Goal: Information Seeking & Learning: Find contact information

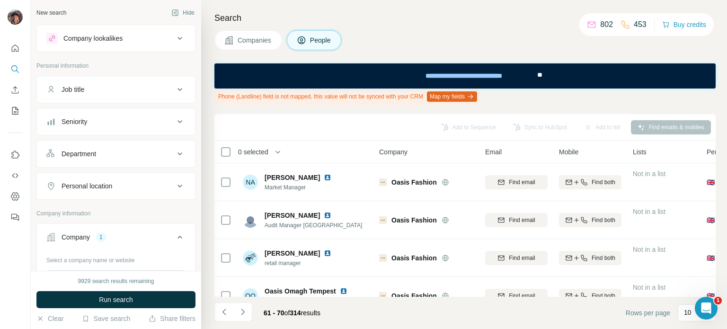
click at [233, 39] on icon at bounding box center [228, 39] width 9 height 9
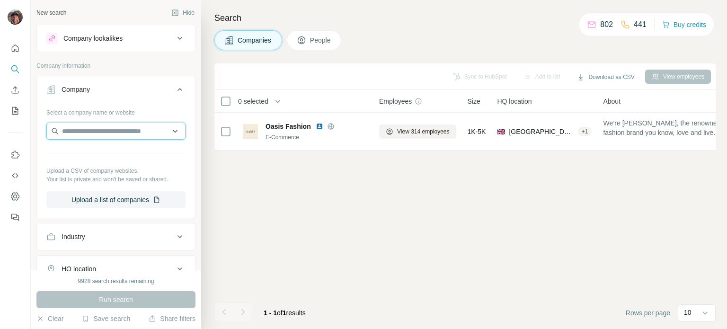
click at [93, 137] on input "text" at bounding box center [115, 131] width 139 height 17
type input "**********"
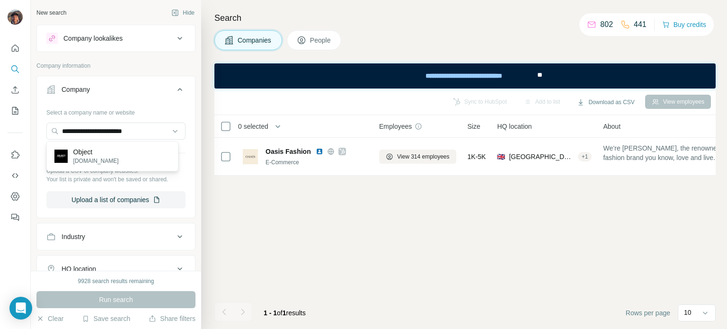
click at [119, 156] on div "Object [DOMAIN_NAME]" at bounding box center [112, 156] width 127 height 26
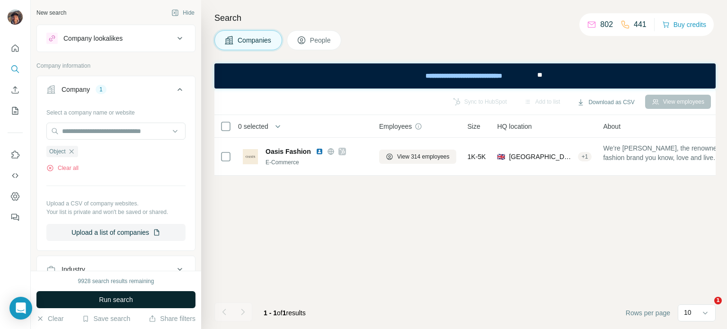
click at [108, 300] on span "Run search" at bounding box center [116, 299] width 34 height 9
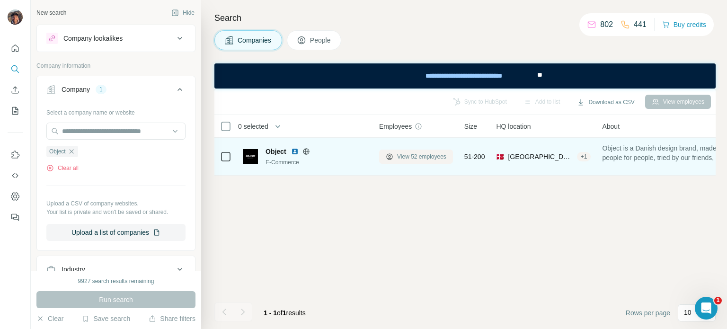
click at [407, 159] on span "View 52 employees" at bounding box center [421, 156] width 49 height 9
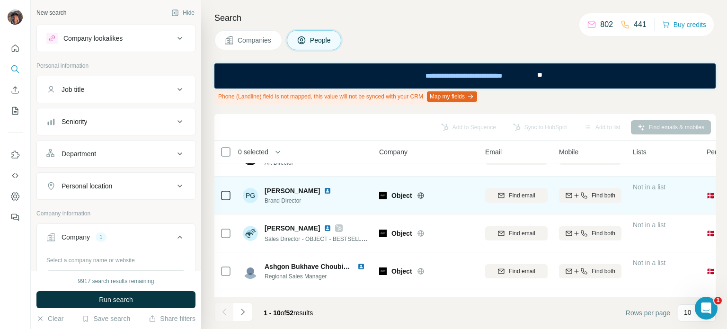
scroll to position [47, 0]
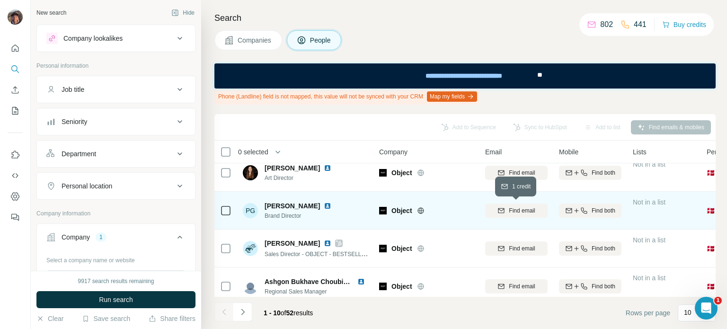
click at [496, 206] on div "Find email" at bounding box center [516, 210] width 62 height 9
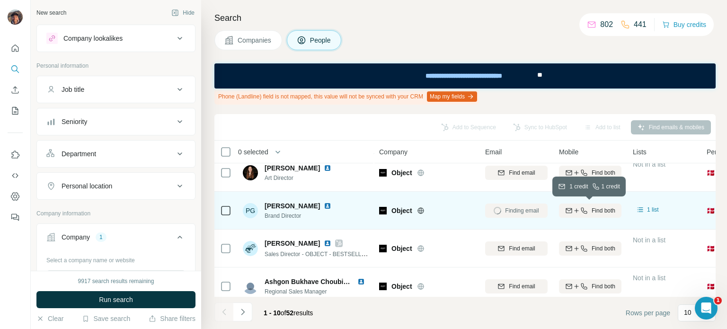
click at [606, 210] on span "Find both" at bounding box center [603, 210] width 24 height 9
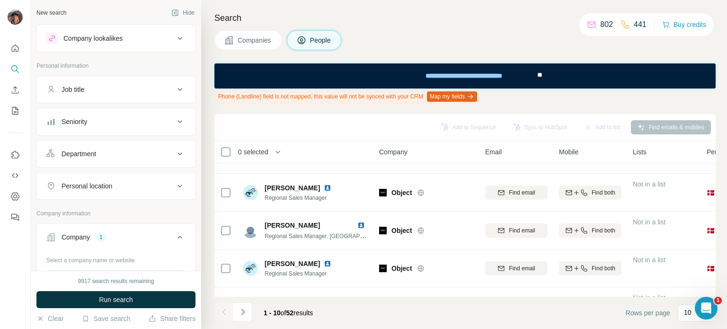
scroll to position [189, 0]
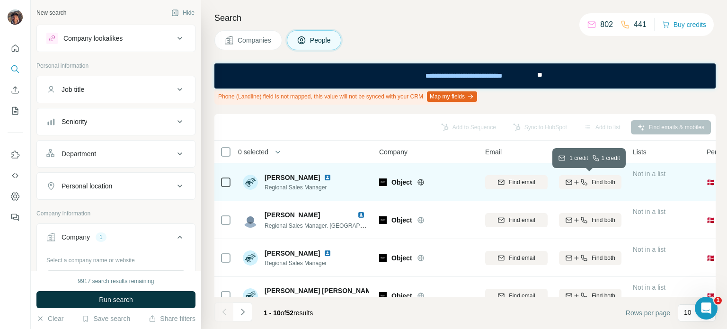
click at [576, 184] on icon "button" at bounding box center [577, 182] width 8 height 8
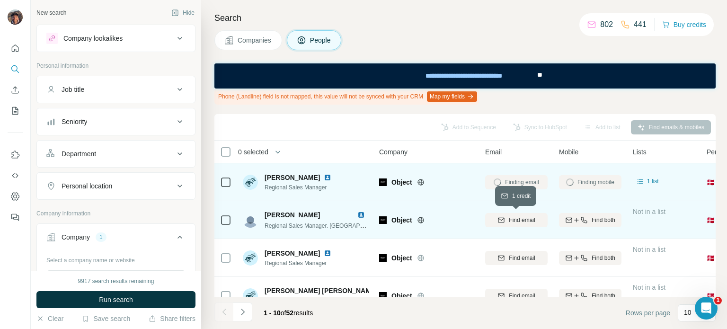
scroll to position [250, 0]
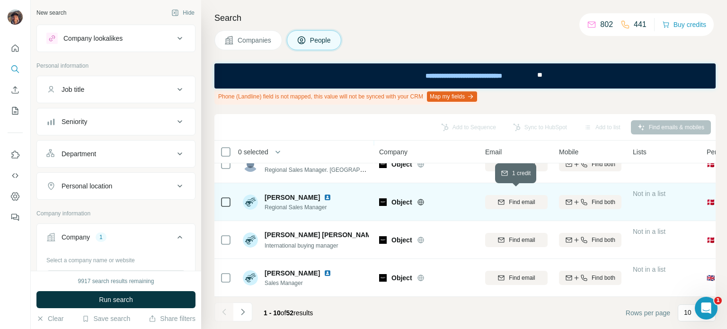
click at [507, 199] on div "Find email" at bounding box center [516, 202] width 62 height 9
click at [246, 312] on icon "Navigate to next page" at bounding box center [242, 311] width 9 height 9
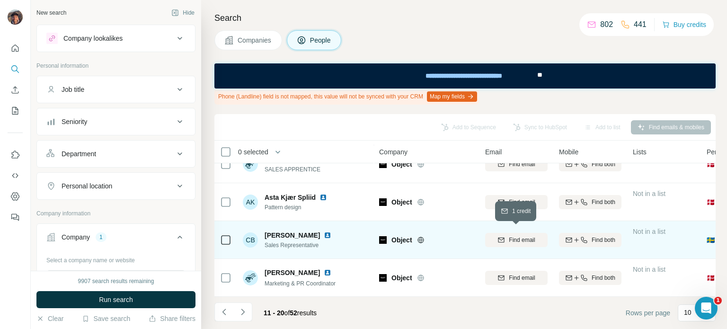
click at [496, 236] on div "Find email" at bounding box center [516, 240] width 62 height 9
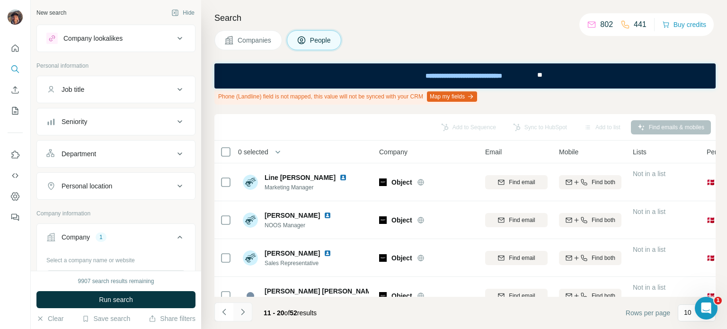
click at [236, 308] on button "Navigate to next page" at bounding box center [242, 311] width 19 height 19
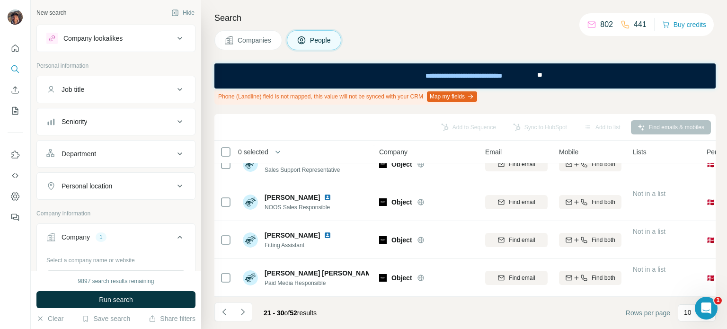
scroll to position [250, 0]
click at [242, 315] on icon "Navigate to next page" at bounding box center [242, 311] width 9 height 9
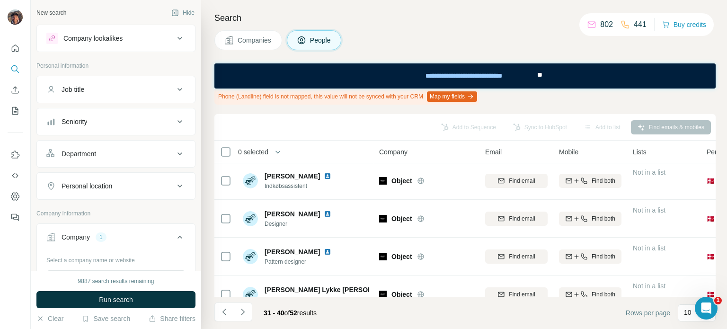
scroll to position [0, 0]
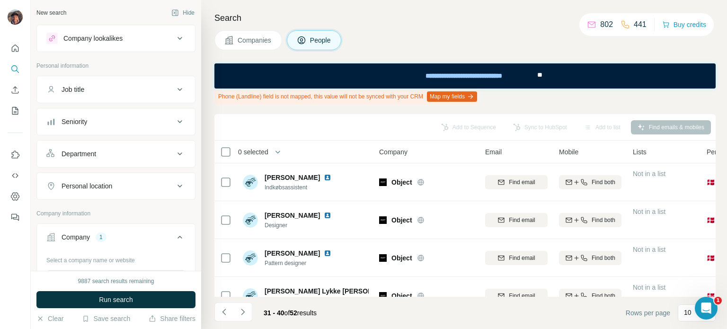
click at [254, 304] on div "31 - 40 of 52 results" at bounding box center [269, 312] width 110 height 21
click at [237, 316] on button "Navigate to next page" at bounding box center [242, 311] width 19 height 19
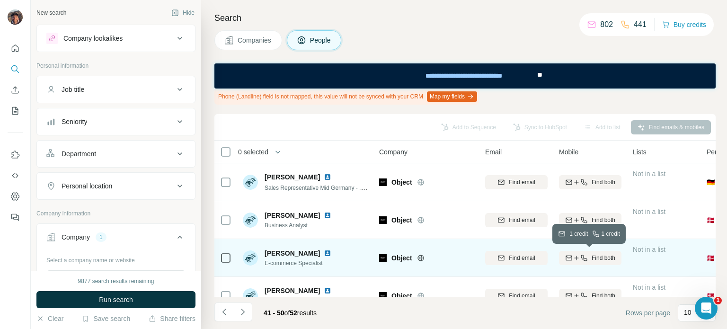
click at [563, 254] on div "Find both" at bounding box center [590, 258] width 62 height 9
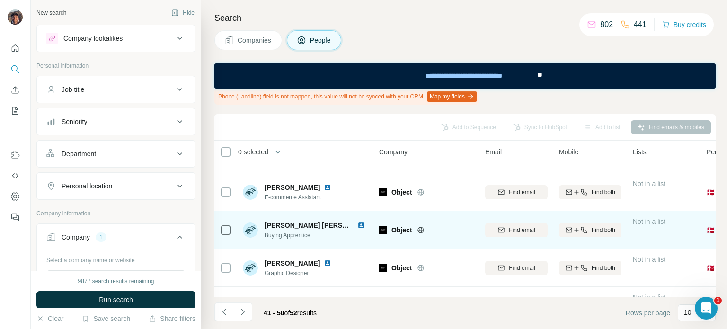
scroll to position [142, 0]
click at [502, 191] on icon "button" at bounding box center [501, 192] width 8 height 8
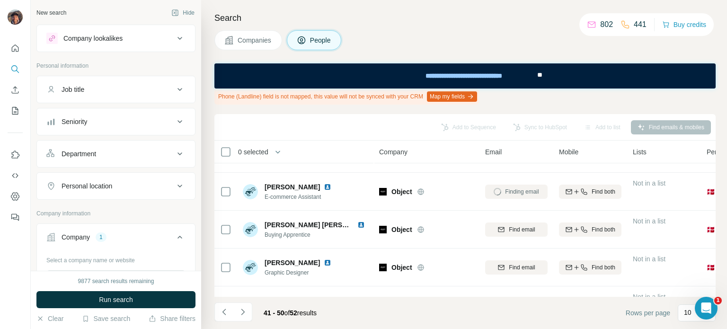
scroll to position [250, 0]
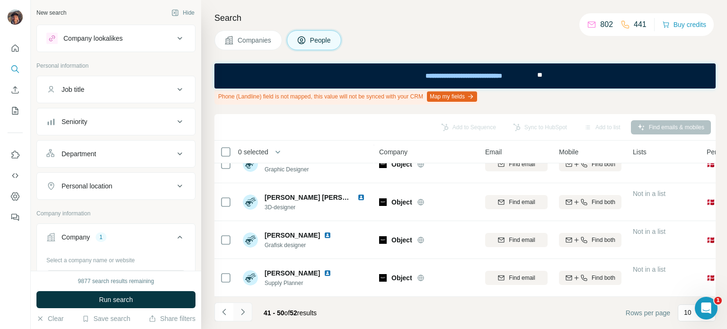
click at [248, 308] on button "Navigate to next page" at bounding box center [242, 311] width 19 height 19
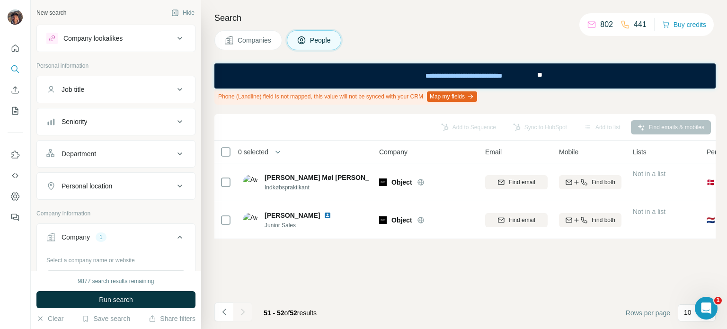
scroll to position [0, 0]
click at [218, 311] on button "Navigate to previous page" at bounding box center [223, 311] width 19 height 19
click at [219, 311] on button "Navigate to previous page" at bounding box center [223, 311] width 19 height 19
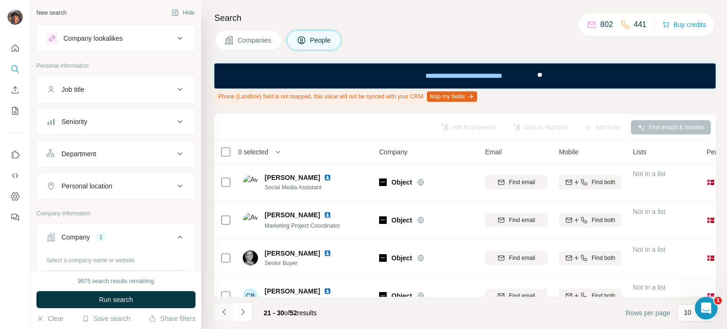
click at [219, 311] on button "Navigate to previous page" at bounding box center [223, 311] width 19 height 19
click at [219, 311] on div at bounding box center [223, 311] width 19 height 19
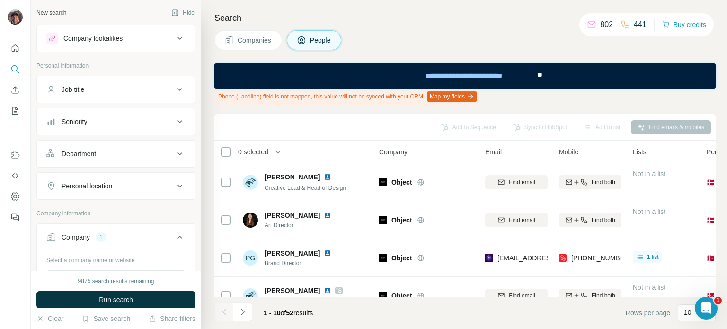
click at [219, 311] on div at bounding box center [223, 311] width 19 height 19
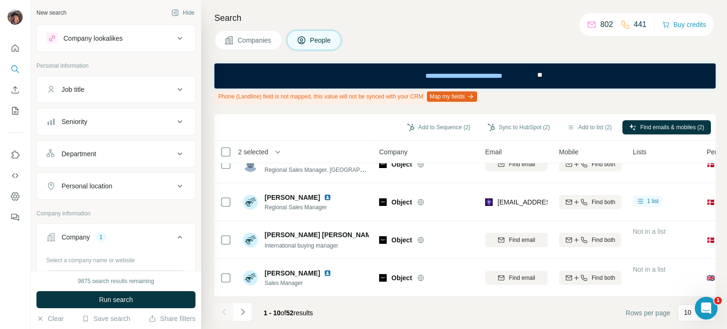
scroll to position [250, 0]
click at [241, 314] on icon "Navigate to next page" at bounding box center [242, 311] width 3 height 6
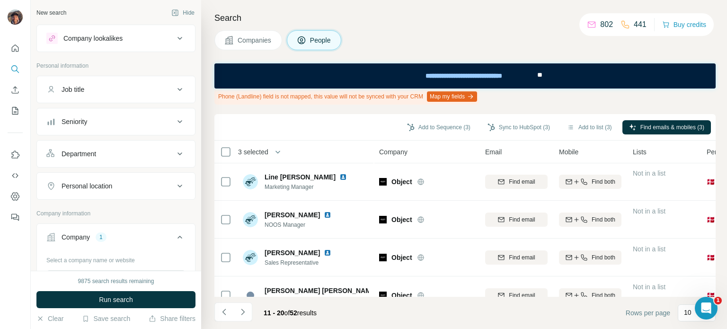
scroll to position [0, 0]
click at [244, 310] on icon "Navigate to next page" at bounding box center [242, 311] width 9 height 9
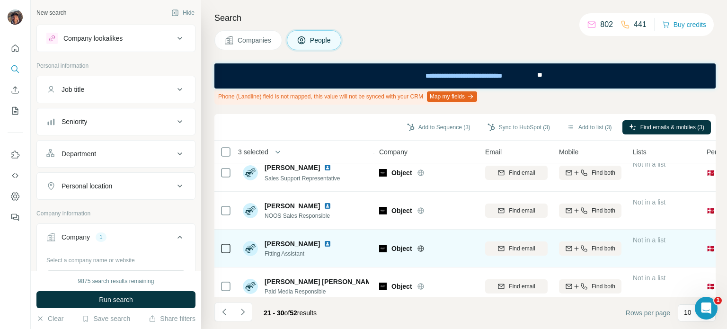
scroll to position [250, 0]
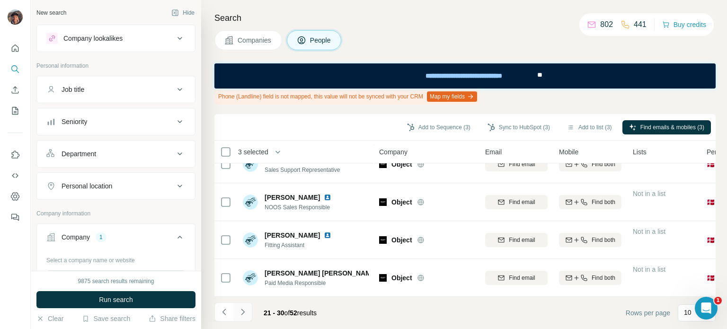
click at [250, 310] on button "Navigate to next page" at bounding box center [242, 311] width 19 height 19
click at [241, 313] on icon "Navigate to next page" at bounding box center [242, 311] width 9 height 9
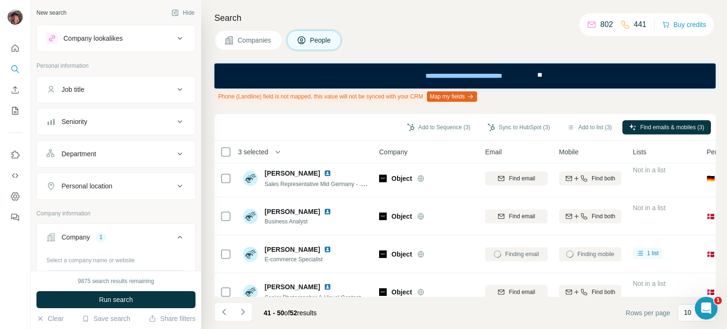
scroll to position [0, 0]
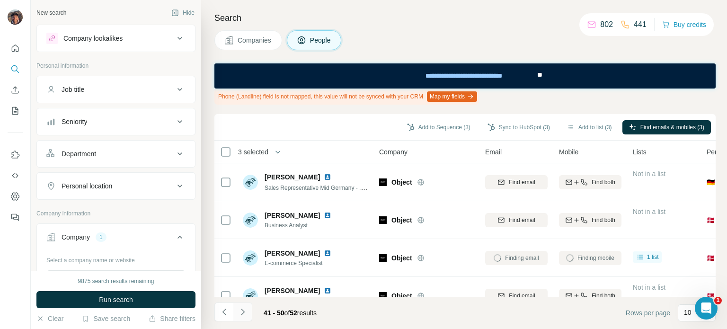
click at [245, 311] on icon "Navigate to next page" at bounding box center [242, 311] width 9 height 9
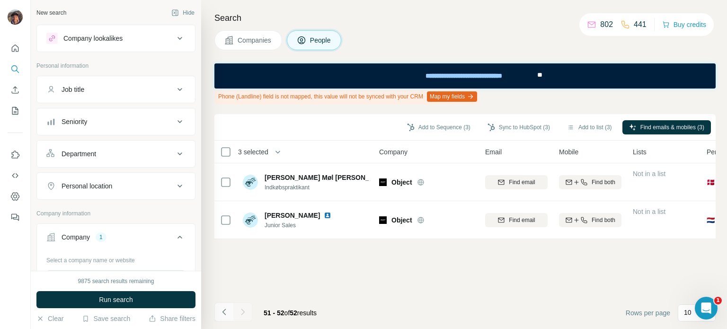
click at [223, 312] on icon "Navigate to previous page" at bounding box center [223, 311] width 3 height 6
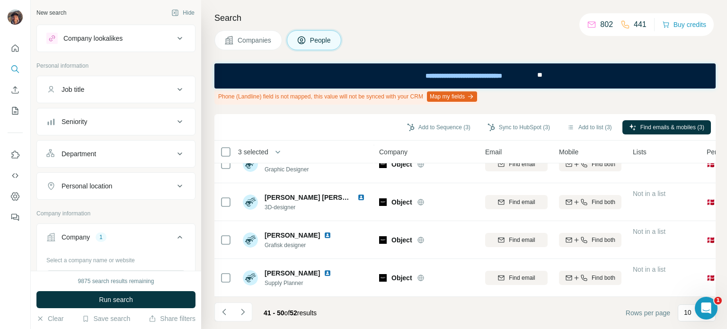
scroll to position [155, 0]
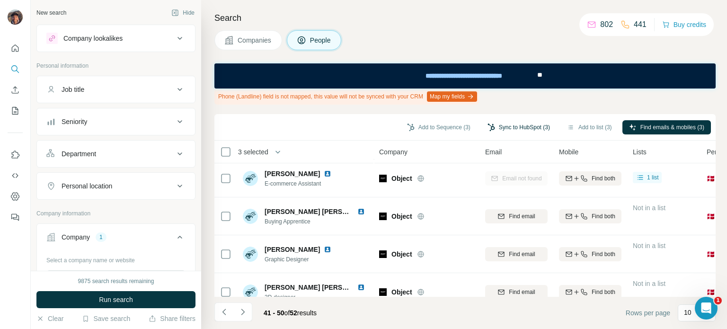
click at [489, 125] on button "Sync to HubSpot (3)" at bounding box center [519, 127] width 76 height 14
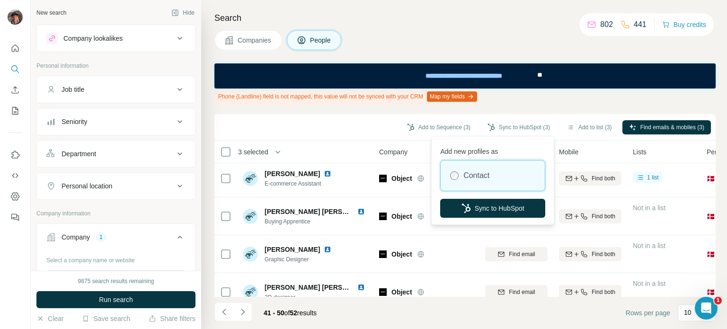
click at [483, 197] on div "Add new profiles as Contact Sync to HubSpot" at bounding box center [492, 180] width 118 height 84
click at [483, 201] on button "Sync to HubSpot" at bounding box center [492, 208] width 105 height 19
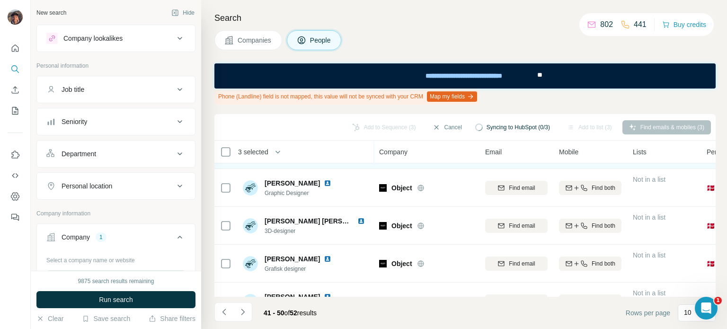
scroll to position [250, 0]
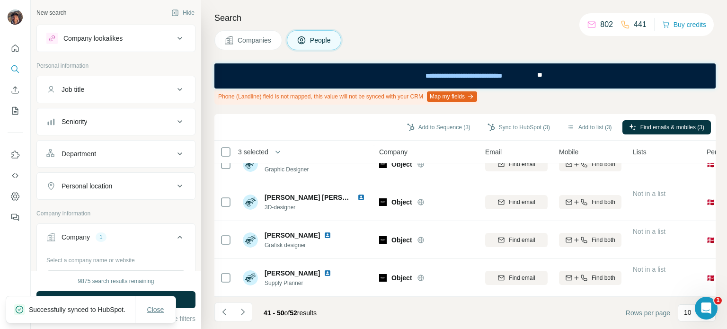
click at [149, 308] on span "Close" at bounding box center [155, 309] width 17 height 9
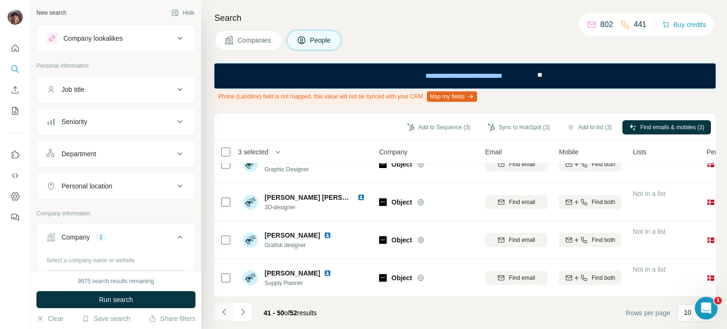
click at [222, 317] on button "Navigate to previous page" at bounding box center [223, 311] width 19 height 19
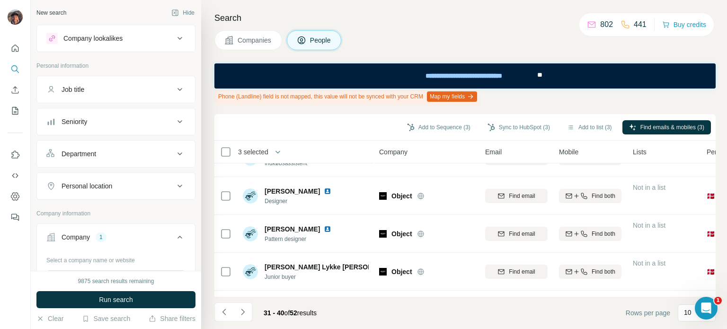
scroll to position [0, 0]
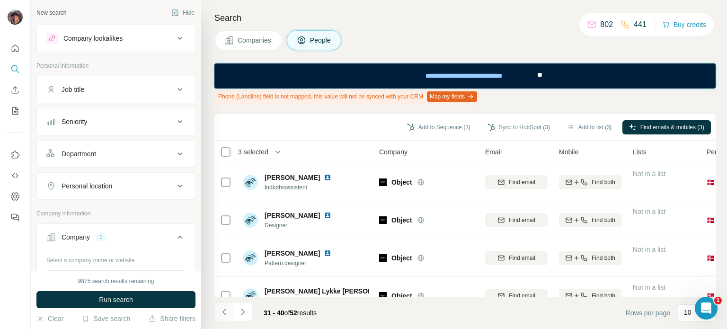
click at [228, 314] on icon "Navigate to previous page" at bounding box center [224, 311] width 9 height 9
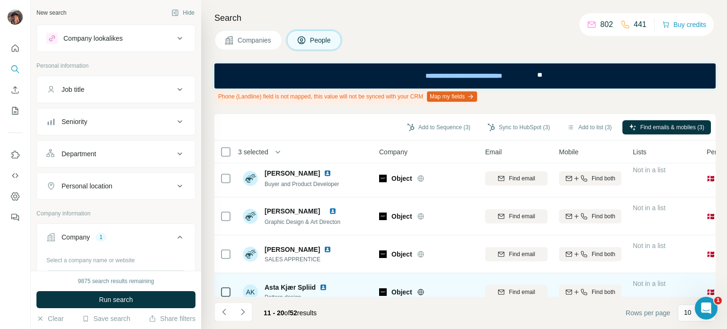
scroll to position [250, 0]
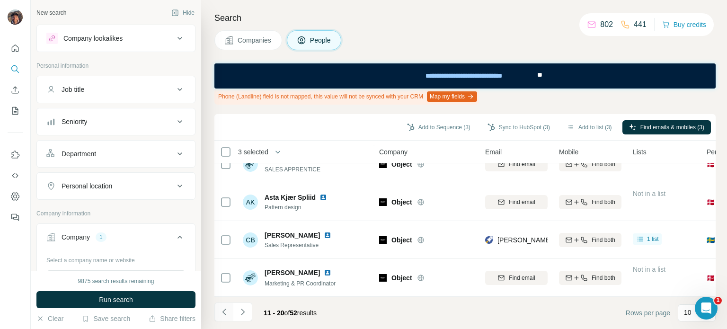
click at [232, 314] on button "Navigate to previous page" at bounding box center [223, 311] width 19 height 19
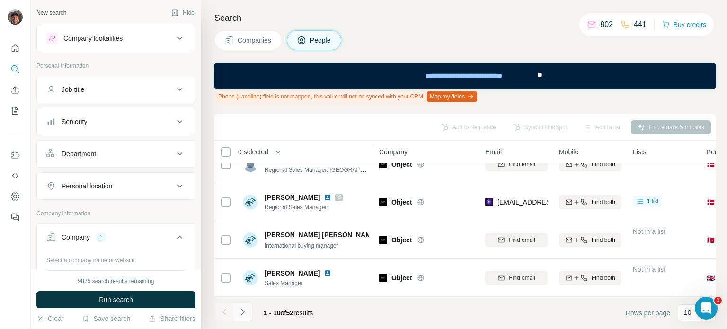
click at [247, 316] on button "Navigate to next page" at bounding box center [242, 311] width 19 height 19
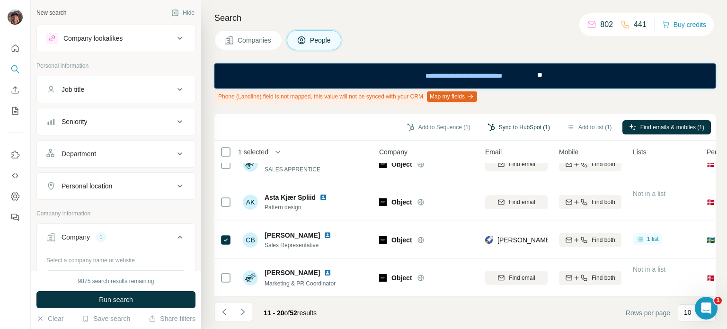
click at [528, 126] on button "Sync to HubSpot (1)" at bounding box center [519, 127] width 76 height 14
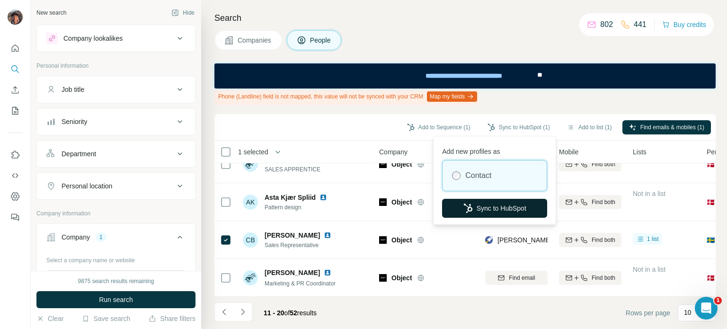
click at [488, 216] on button "Sync to HubSpot" at bounding box center [494, 208] width 105 height 19
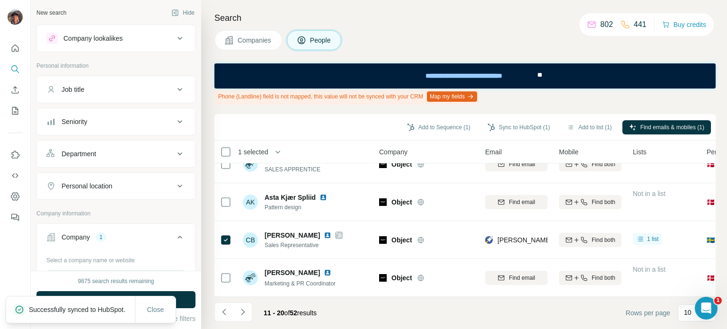
scroll to position [13, 0]
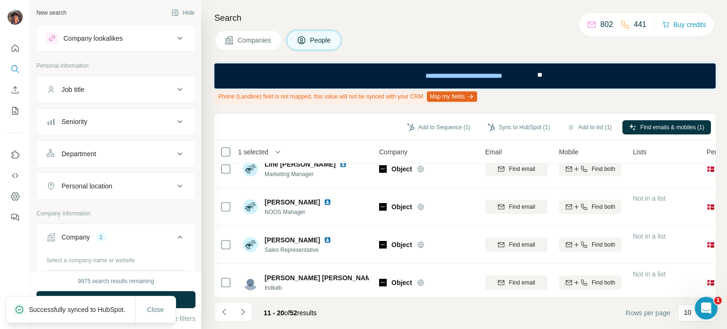
click at [222, 36] on button "Companies" at bounding box center [248, 40] width 68 height 20
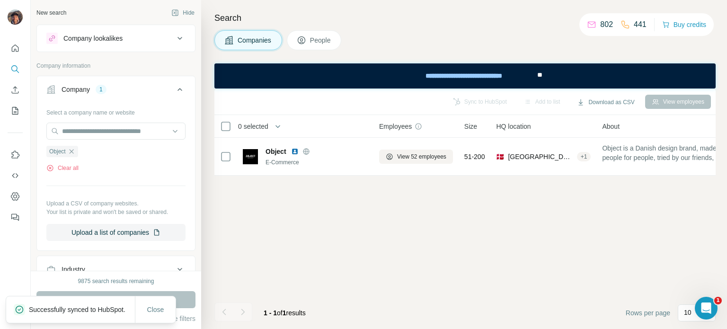
scroll to position [0, 0]
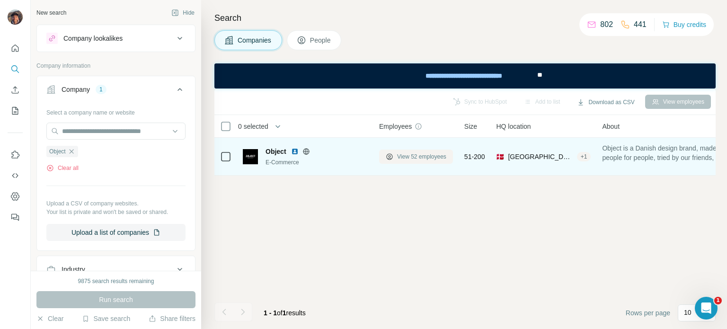
click at [404, 156] on span "View 52 employees" at bounding box center [421, 156] width 49 height 9
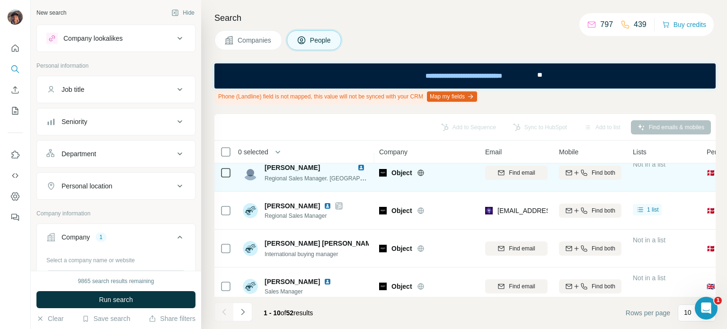
scroll to position [250, 0]
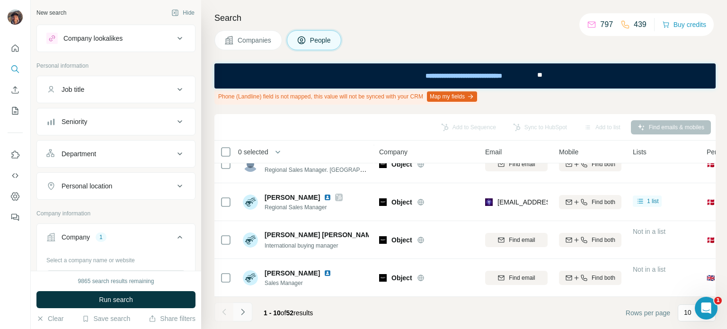
click at [246, 308] on icon "Navigate to next page" at bounding box center [242, 311] width 9 height 9
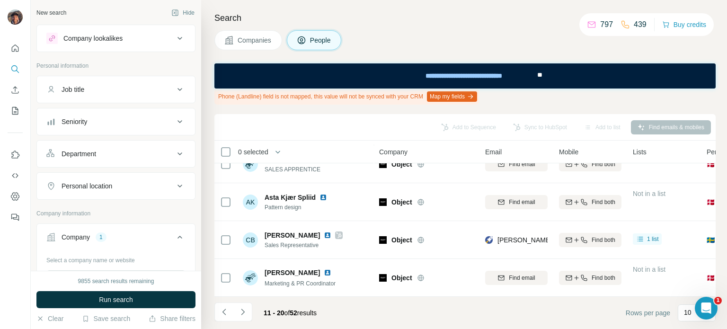
click at [247, 308] on button "Navigate to next page" at bounding box center [242, 311] width 19 height 19
click at [244, 304] on button "Navigate to next page" at bounding box center [242, 311] width 19 height 19
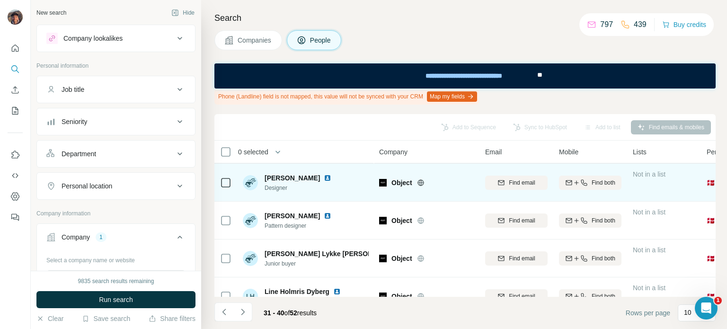
scroll to position [0, 0]
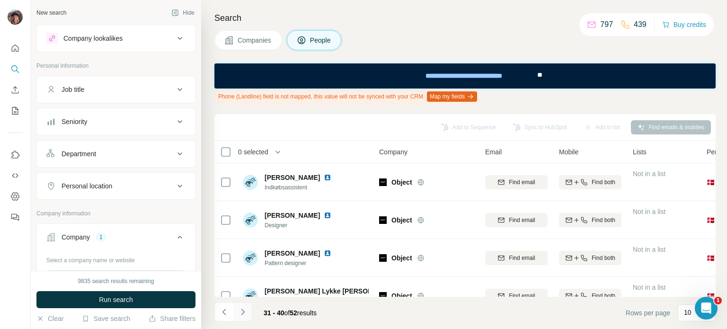
click at [249, 314] on button "Navigate to next page" at bounding box center [242, 311] width 19 height 19
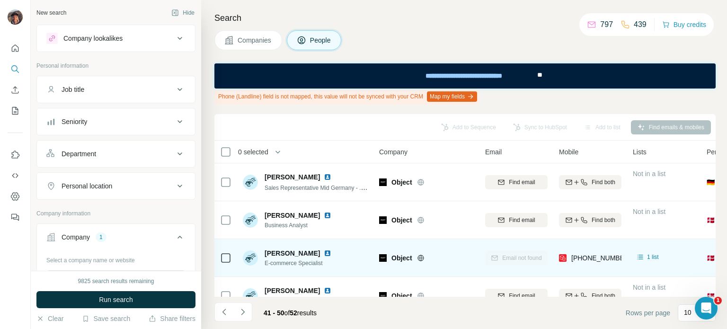
scroll to position [47, 0]
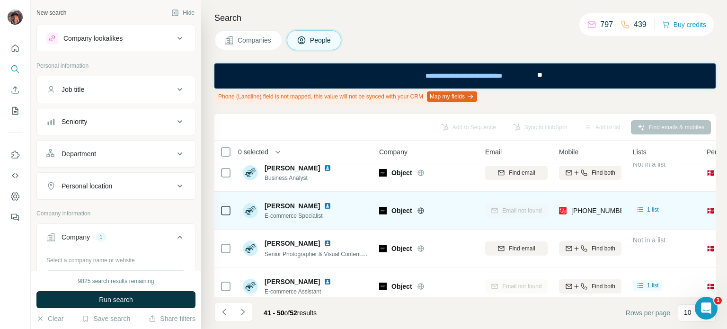
click at [227, 205] on icon at bounding box center [225, 210] width 11 height 11
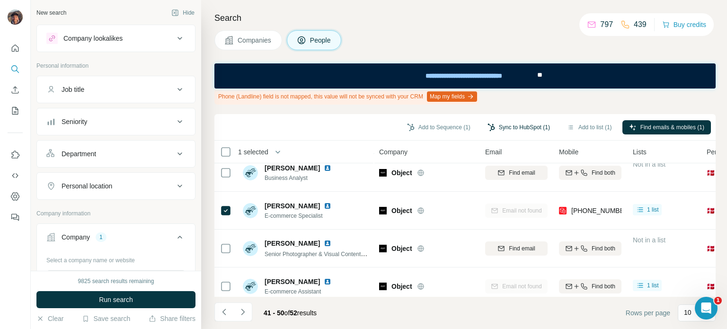
click at [521, 125] on button "Sync to HubSpot (1)" at bounding box center [519, 127] width 76 height 14
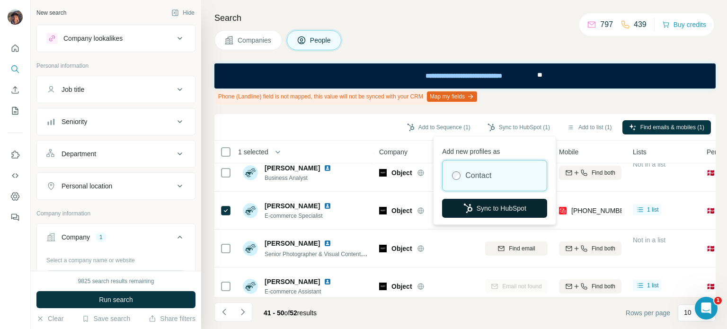
click at [497, 202] on button "Sync to HubSpot" at bounding box center [494, 208] width 105 height 19
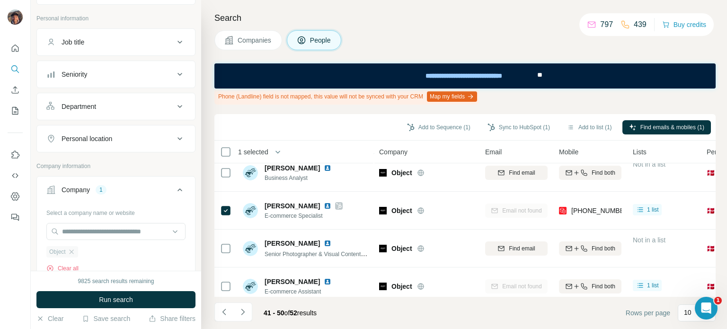
click at [74, 255] on div "Object" at bounding box center [62, 251] width 32 height 11
click at [74, 229] on input "text" at bounding box center [115, 231] width 139 height 17
click at [120, 214] on div "Select a company name or website" at bounding box center [115, 211] width 139 height 12
click at [70, 249] on icon "button" at bounding box center [72, 252] width 8 height 8
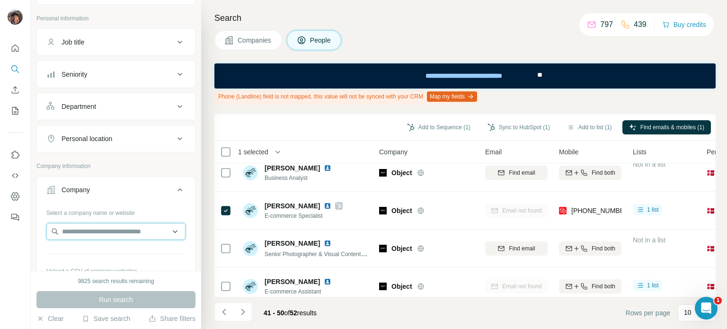
click at [78, 233] on input "text" at bounding box center [115, 231] width 139 height 17
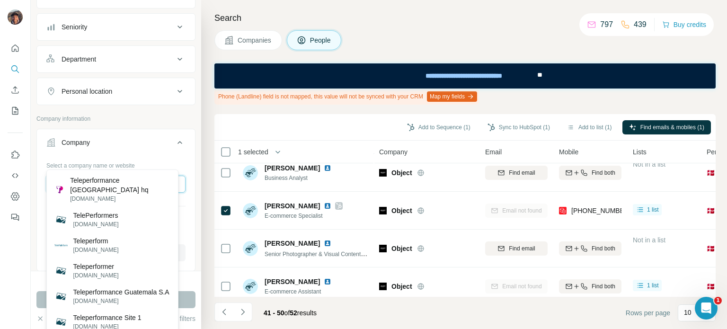
scroll to position [142, 0]
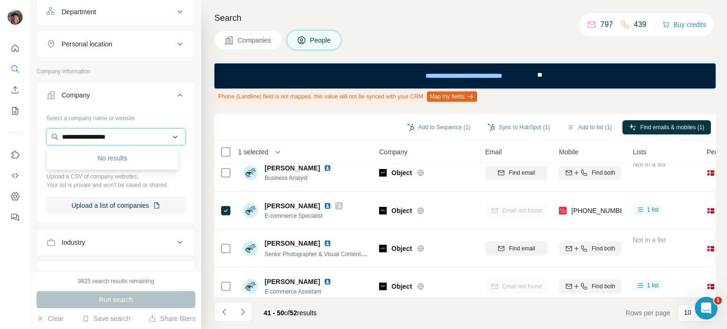
click at [127, 136] on input "**********" at bounding box center [115, 136] width 139 height 17
click at [138, 136] on input "**********" at bounding box center [115, 136] width 139 height 17
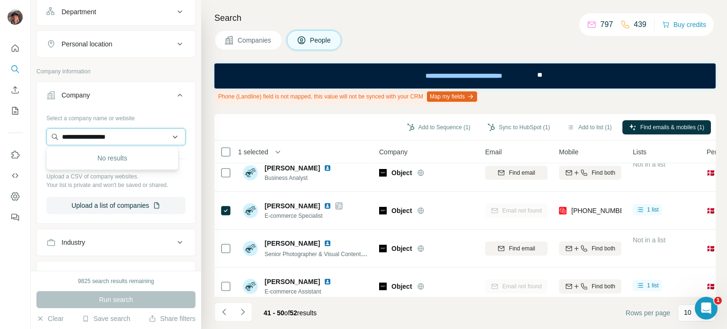
click at [138, 136] on input "**********" at bounding box center [115, 136] width 139 height 17
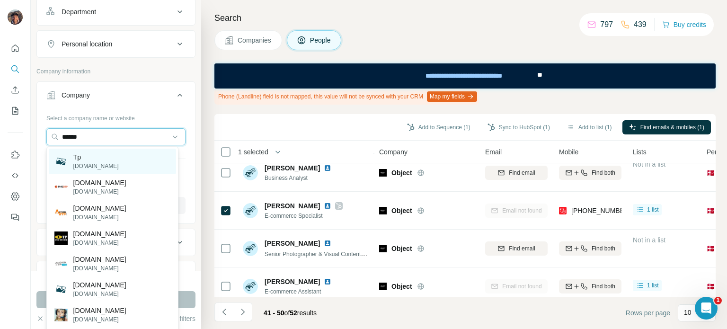
type input "******"
click at [117, 155] on div "Tp [DOMAIN_NAME]" at bounding box center [112, 162] width 127 height 26
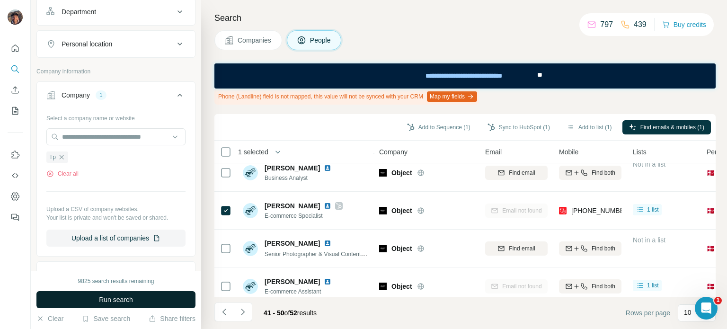
click at [115, 300] on span "Run search" at bounding box center [116, 299] width 34 height 9
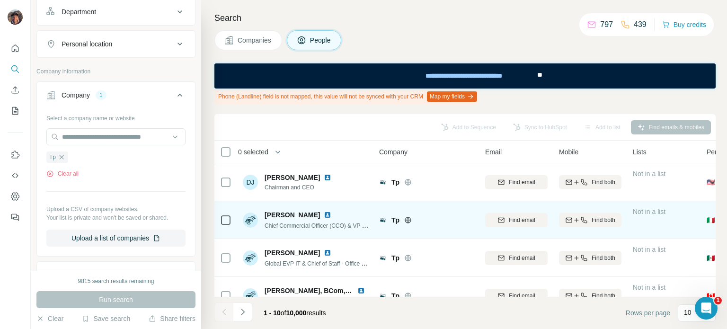
click at [409, 223] on div "Tp" at bounding box center [432, 219] width 82 height 9
click at [406, 223] on div "Tp" at bounding box center [432, 219] width 82 height 9
click at [407, 218] on icon at bounding box center [408, 220] width 2 height 6
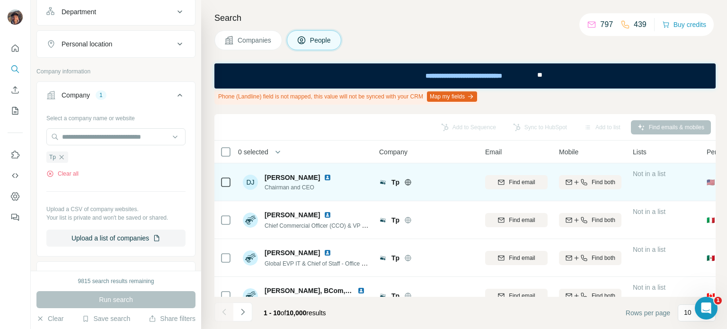
scroll to position [250, 0]
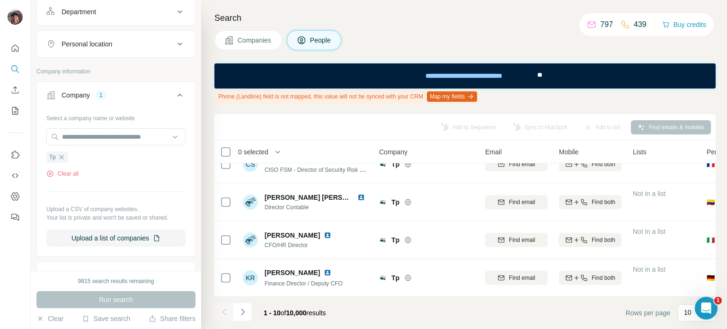
click at [299, 317] on span "10,000" at bounding box center [296, 313] width 20 height 8
click at [299, 317] on div "1 - 10 of 10,000 results" at bounding box center [295, 312] width 78 height 21
click at [298, 317] on div "1 - 10 of 10,000 results" at bounding box center [295, 312] width 78 height 21
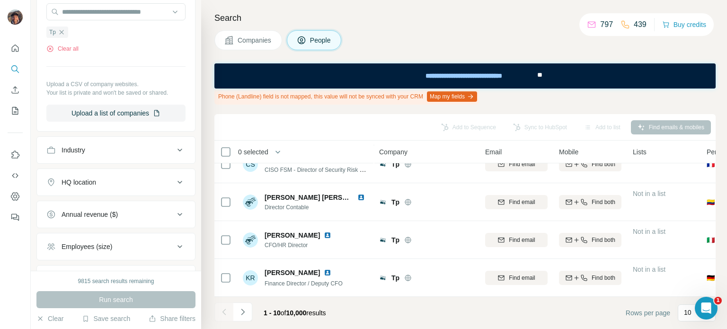
scroll to position [284, 0]
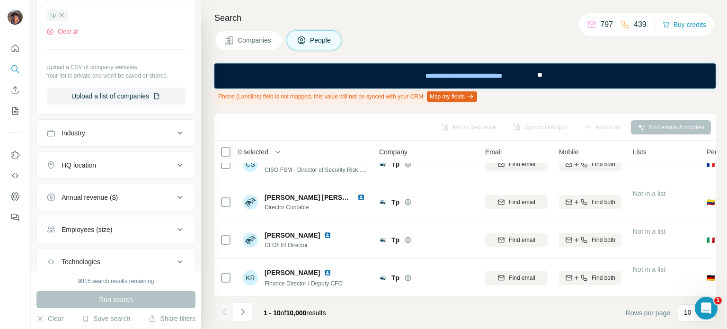
click at [141, 128] on div "Industry" at bounding box center [110, 132] width 128 height 9
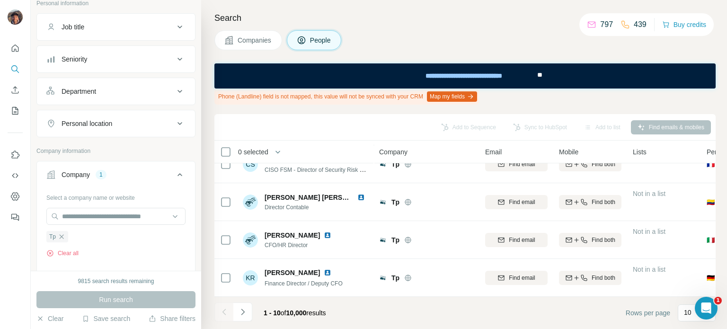
scroll to position [47, 0]
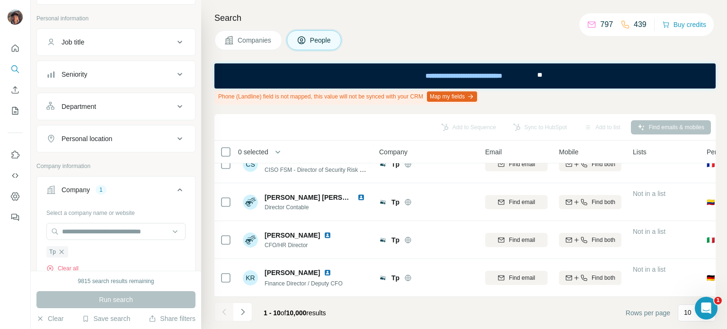
click at [121, 39] on div "Job title" at bounding box center [110, 41] width 128 height 9
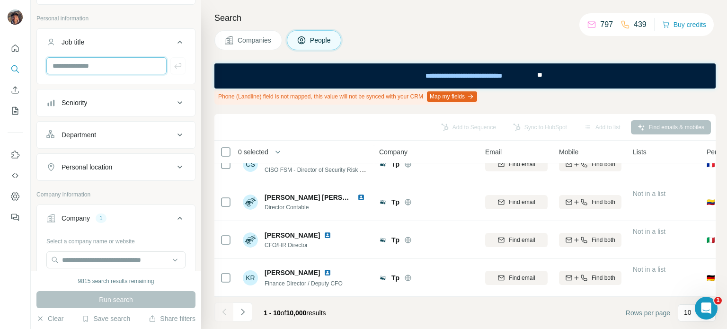
click at [115, 71] on input "text" at bounding box center [106, 65] width 120 height 17
type input "**********"
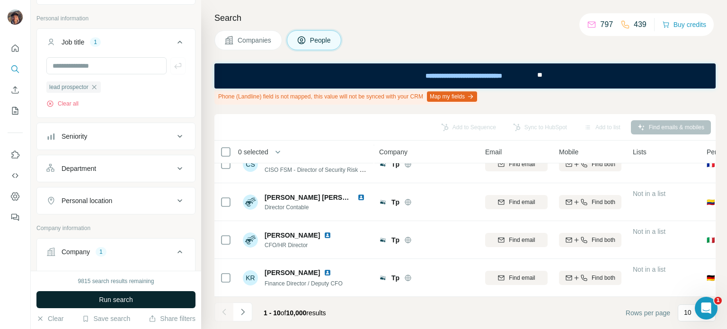
click at [125, 307] on button "Run search" at bounding box center [115, 299] width 159 height 17
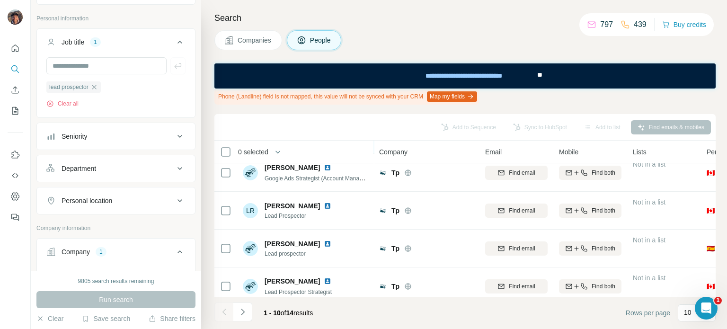
scroll to position [250, 0]
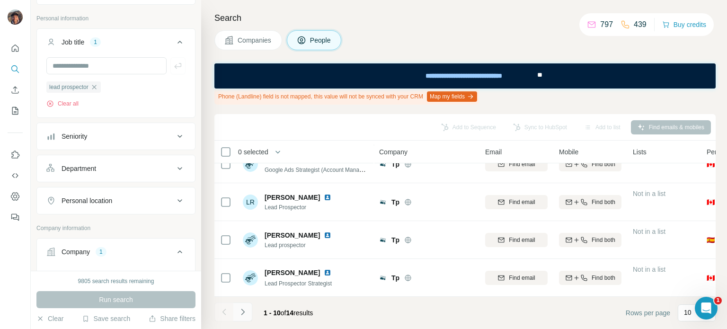
click at [246, 309] on icon "Navigate to next page" at bounding box center [242, 311] width 9 height 9
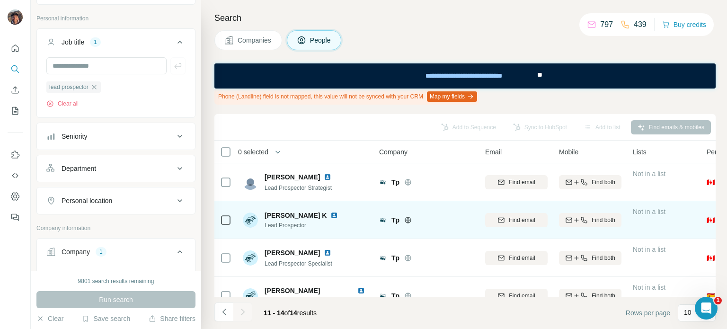
scroll to position [0, 0]
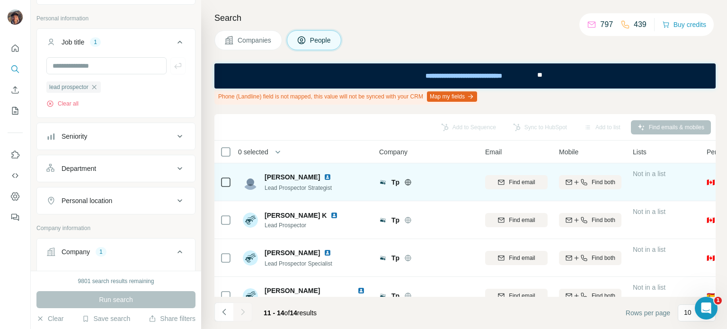
click at [273, 172] on span "[PERSON_NAME]" at bounding box center [291, 176] width 55 height 9
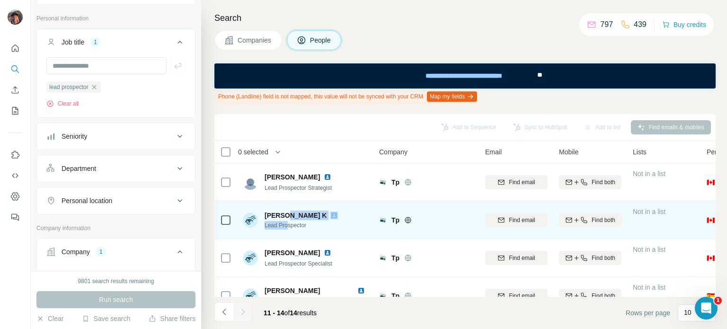
drag, startPoint x: 289, startPoint y: 224, endPoint x: 288, endPoint y: 217, distance: 6.7
click at [288, 218] on div "[PERSON_NAME] K Lead Prospector" at bounding box center [302, 220] width 77 height 19
click at [288, 217] on span "[PERSON_NAME] K" at bounding box center [295, 215] width 62 height 9
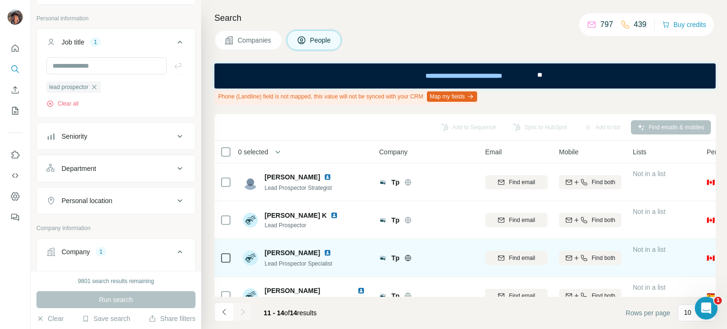
click at [287, 247] on div "[PERSON_NAME] Lead Prospector Specialist" at bounding box center [306, 258] width 126 height 26
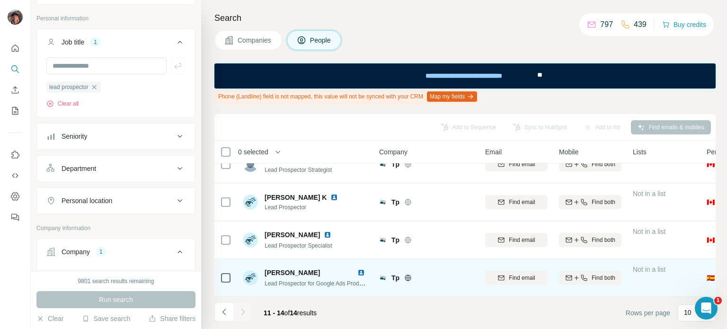
click at [314, 269] on span "[PERSON_NAME]" at bounding box center [291, 273] width 55 height 8
click at [303, 279] on span "Lead Prospector for Google Ads Products | Spanish Market" at bounding box center [338, 283] width 149 height 8
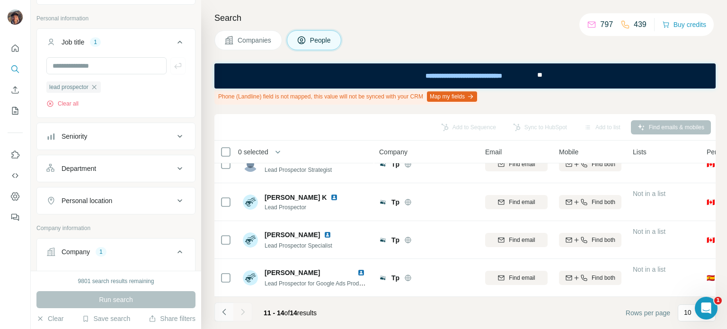
click at [226, 307] on icon "Navigate to previous page" at bounding box center [224, 311] width 9 height 9
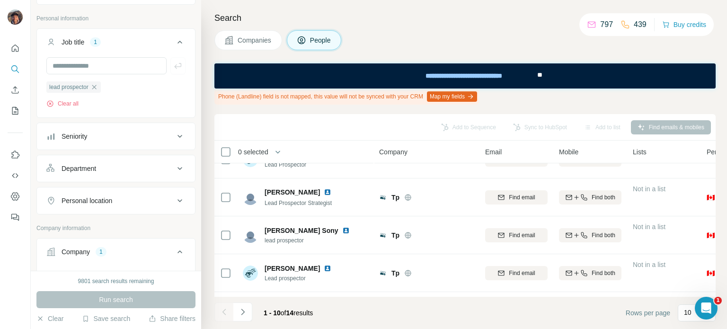
click at [238, 41] on span "Companies" at bounding box center [255, 39] width 35 height 9
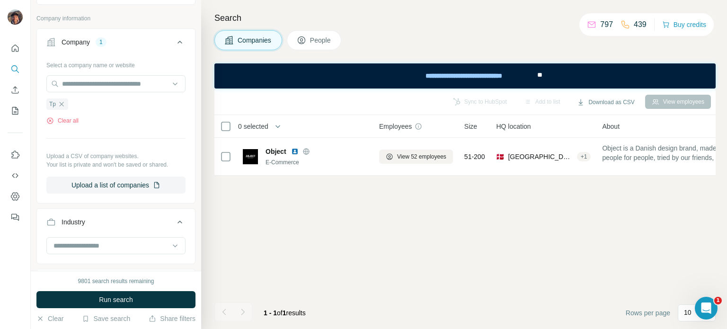
scroll to position [0, 0]
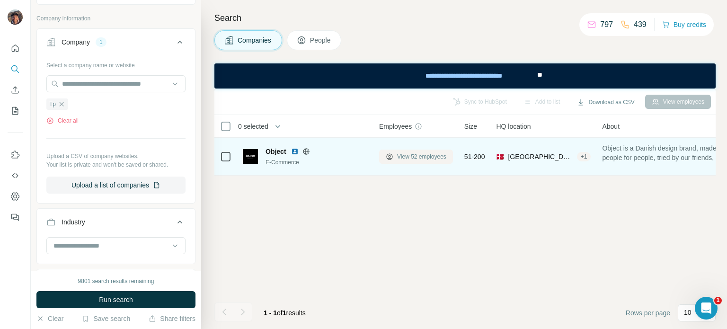
click at [442, 158] on span "View 52 employees" at bounding box center [421, 156] width 49 height 9
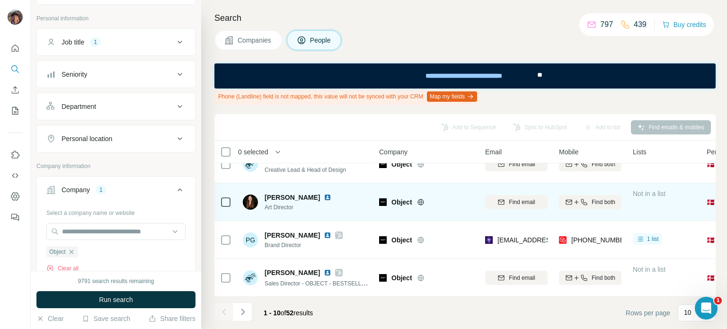
scroll to position [47, 0]
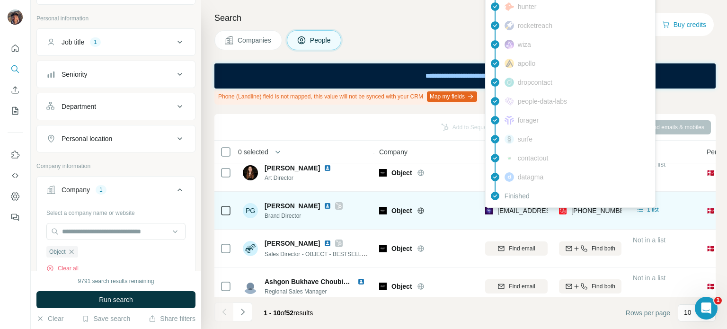
click at [525, 212] on span "[EMAIL_ADDRESS][DOMAIN_NAME]" at bounding box center [553, 211] width 112 height 8
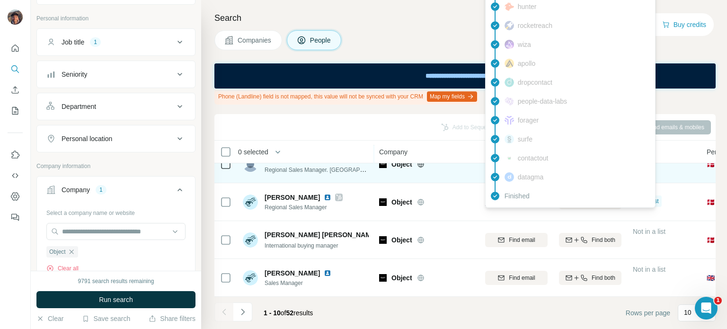
scroll to position [250, 0]
